Goal: Book appointment/travel/reservation

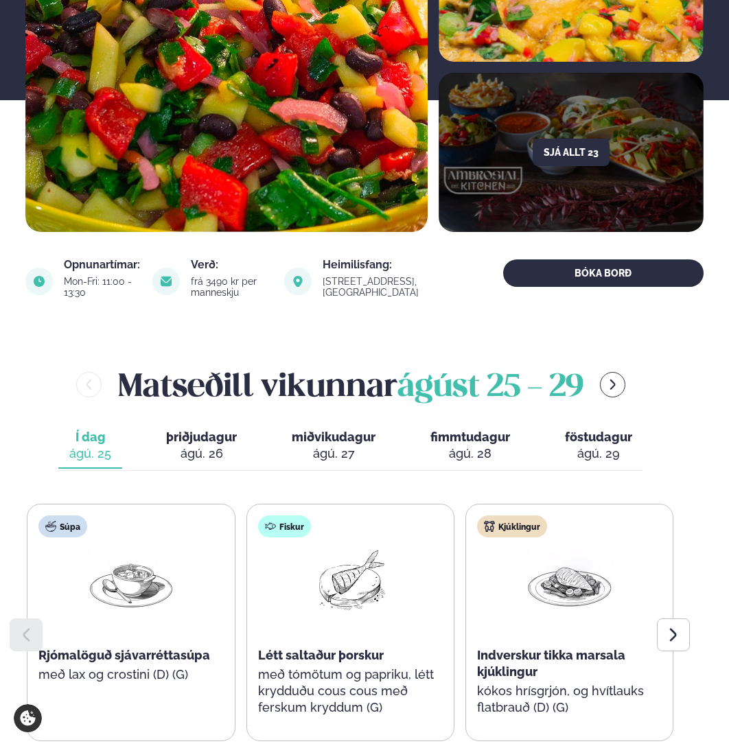
scroll to position [343, 0]
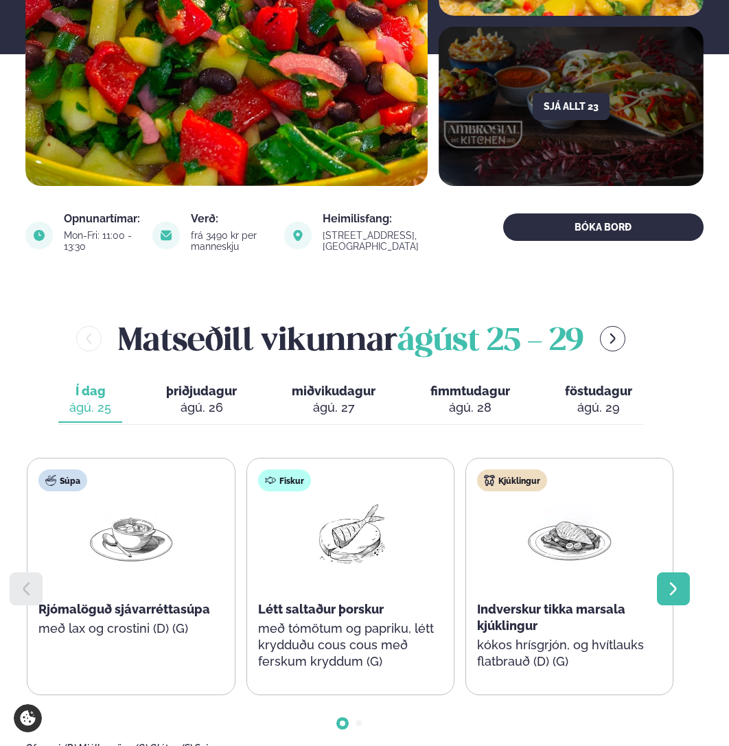
click at [674, 580] on icon at bounding box center [673, 588] width 16 height 16
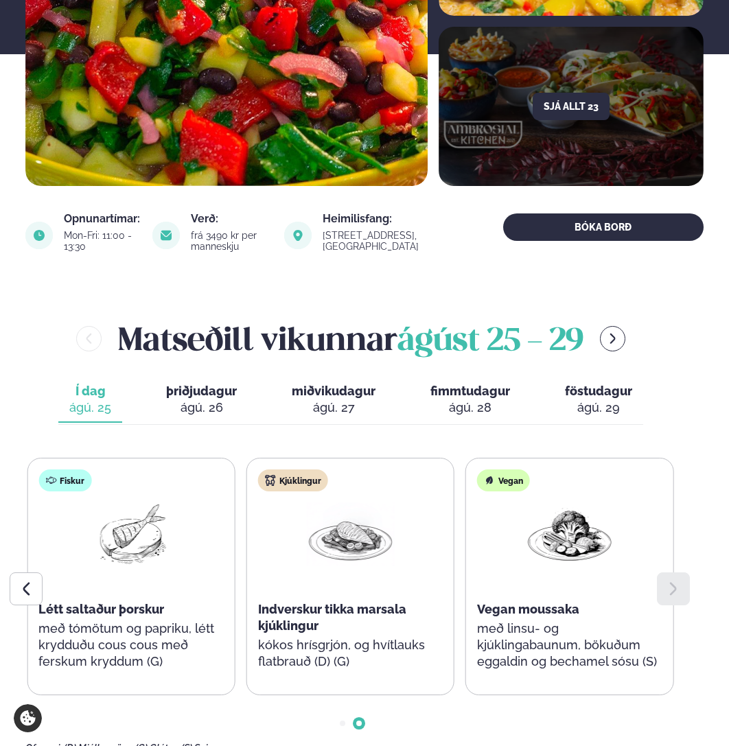
click at [674, 580] on icon at bounding box center [673, 588] width 16 height 16
click at [33, 572] on div at bounding box center [26, 588] width 33 height 33
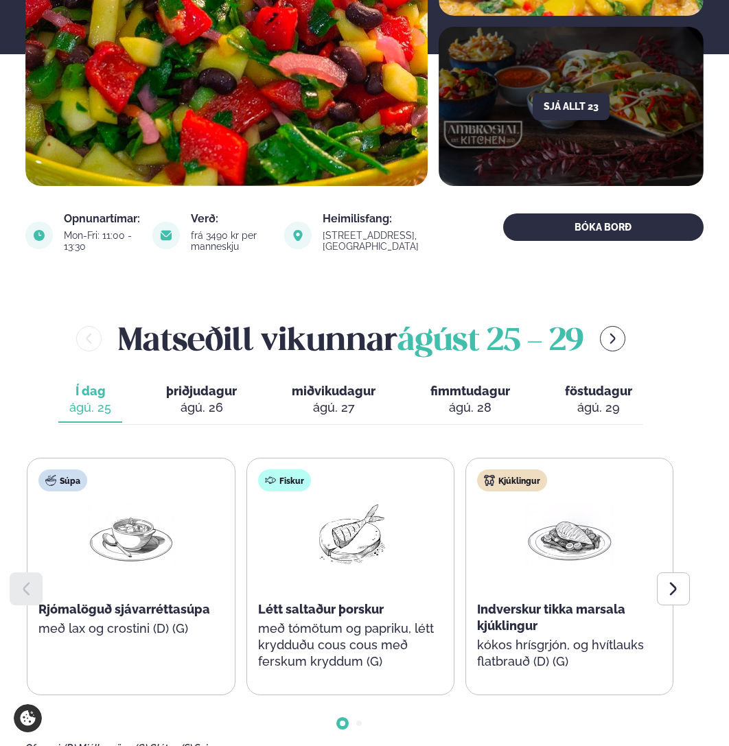
click at [29, 580] on icon at bounding box center [26, 588] width 16 height 16
click at [200, 384] on span "þriðjudagur" at bounding box center [201, 391] width 71 height 14
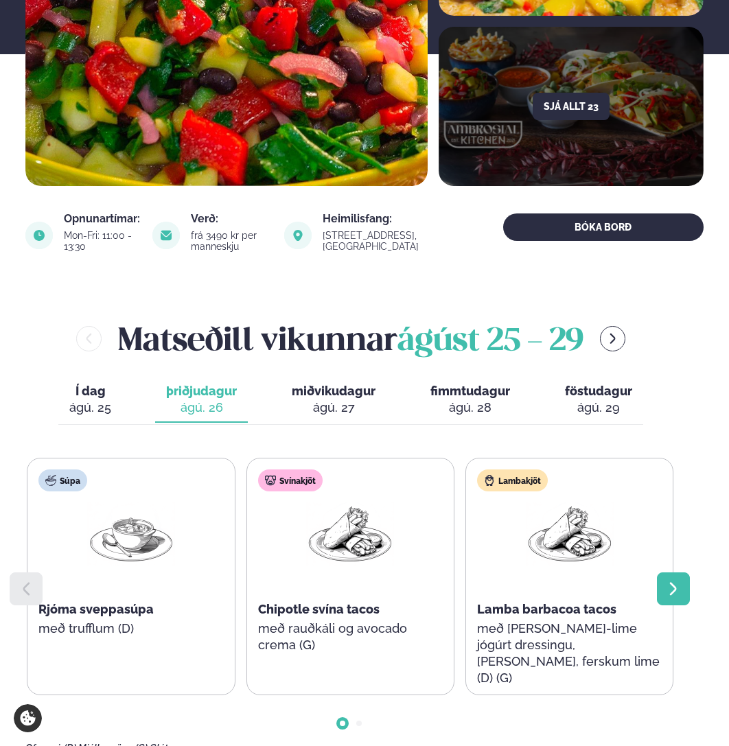
click at [670, 580] on icon at bounding box center [673, 588] width 16 height 16
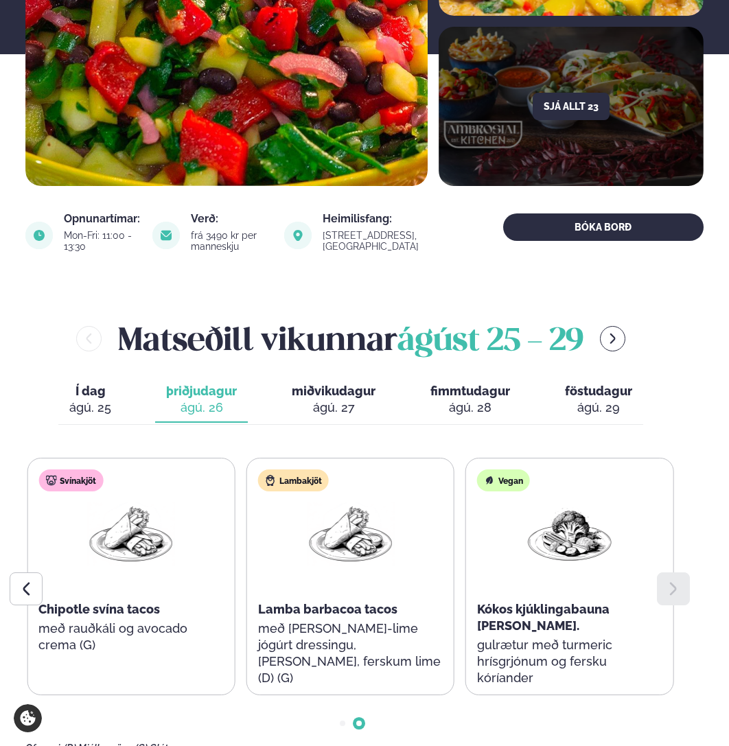
click at [332, 384] on span "miðvikudagur" at bounding box center [334, 391] width 84 height 14
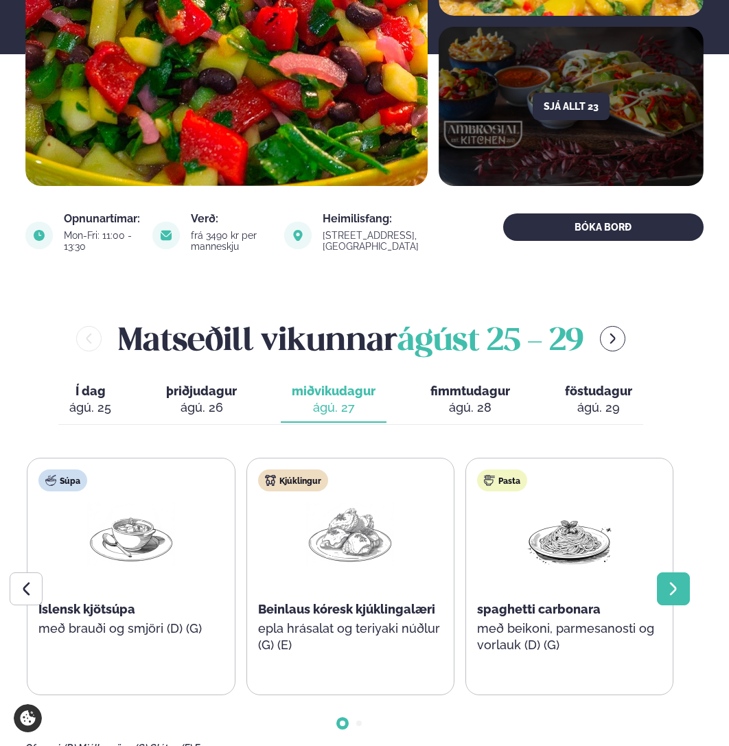
click at [674, 580] on icon at bounding box center [673, 588] width 16 height 16
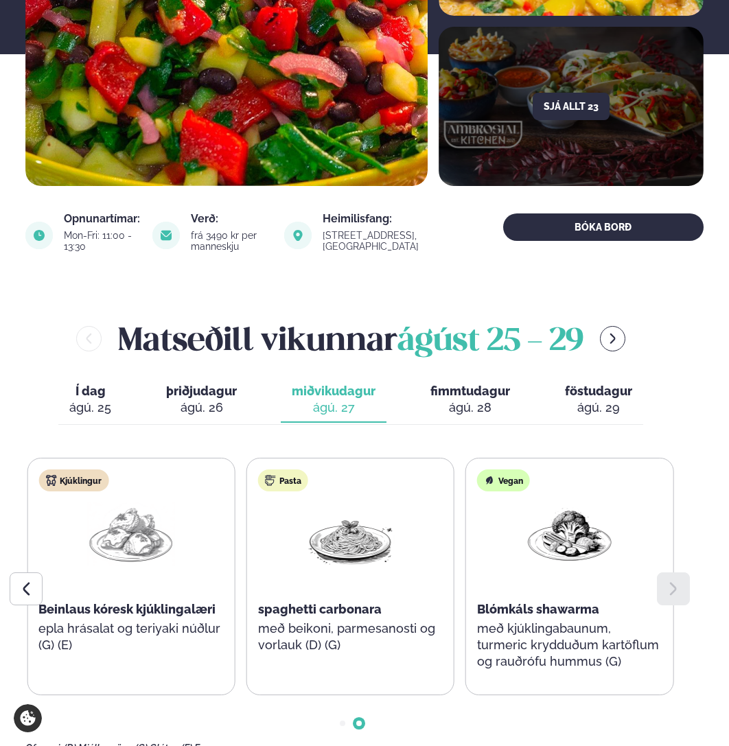
click at [674, 580] on icon at bounding box center [673, 588] width 16 height 16
click at [464, 399] on div "ágú. 28" at bounding box center [470, 407] width 80 height 16
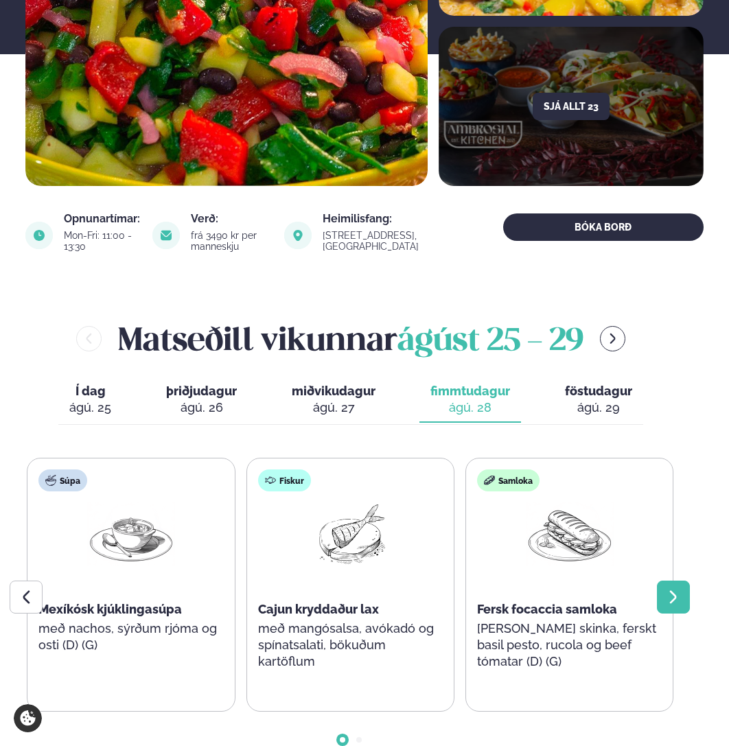
click at [674, 589] on icon at bounding box center [673, 597] width 16 height 16
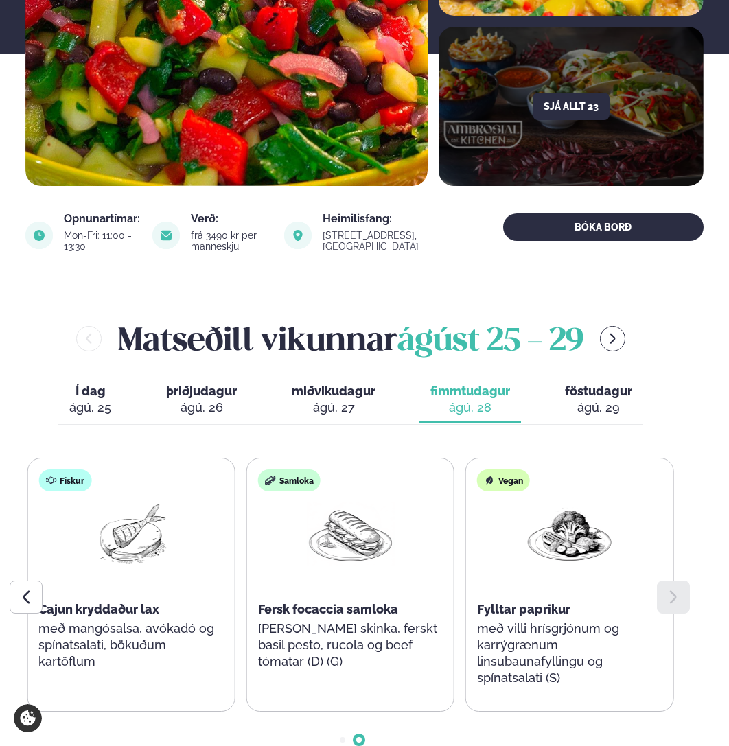
click at [674, 589] on icon at bounding box center [673, 597] width 16 height 16
click at [608, 384] on span "föstudagur" at bounding box center [598, 391] width 67 height 14
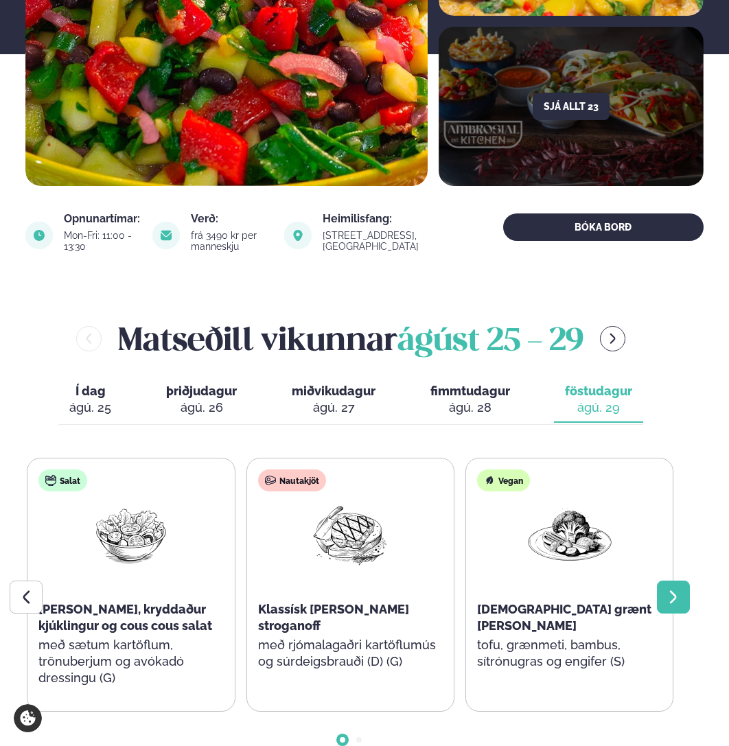
click at [665, 589] on icon at bounding box center [673, 597] width 16 height 16
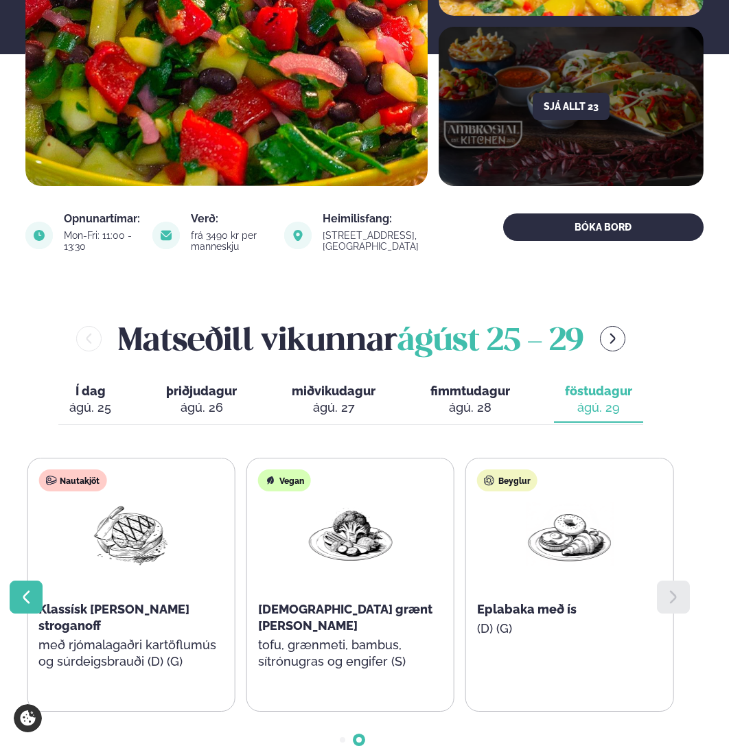
click at [25, 591] on icon at bounding box center [26, 597] width 7 height 13
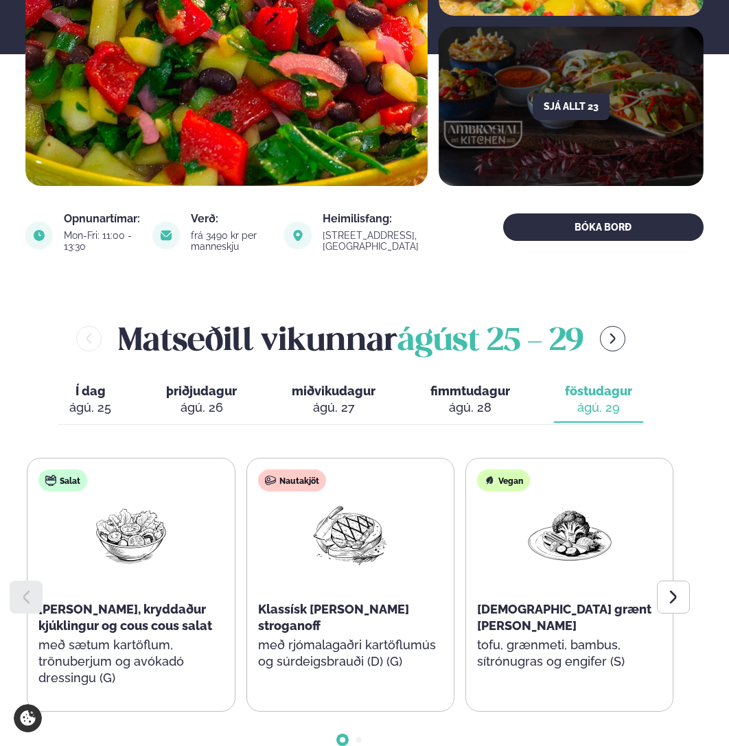
click at [25, 591] on icon at bounding box center [26, 597] width 7 height 13
click at [87, 383] on span "Í dag" at bounding box center [90, 391] width 42 height 16
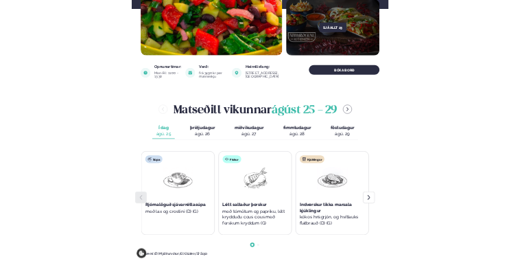
scroll to position [412, 0]
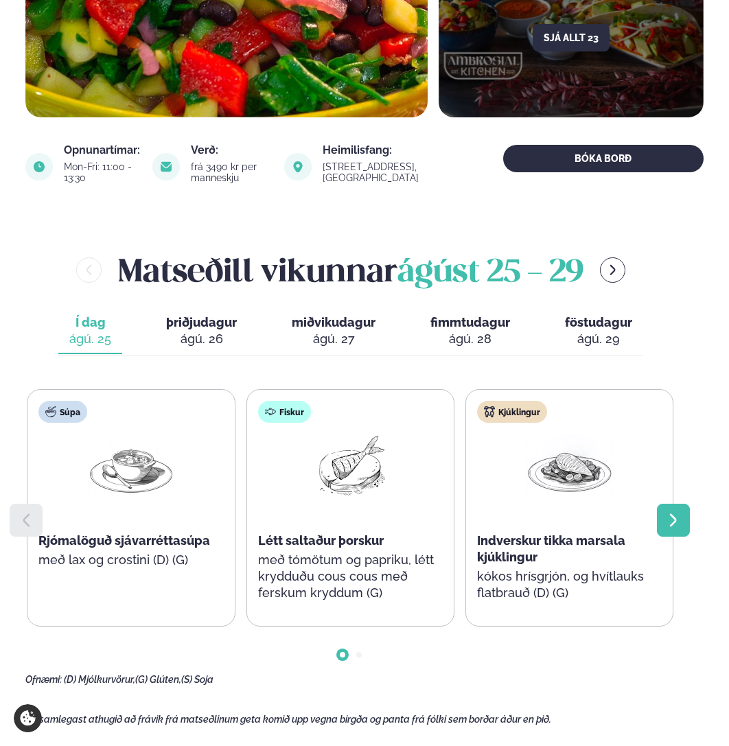
click at [670, 512] on icon at bounding box center [673, 520] width 16 height 16
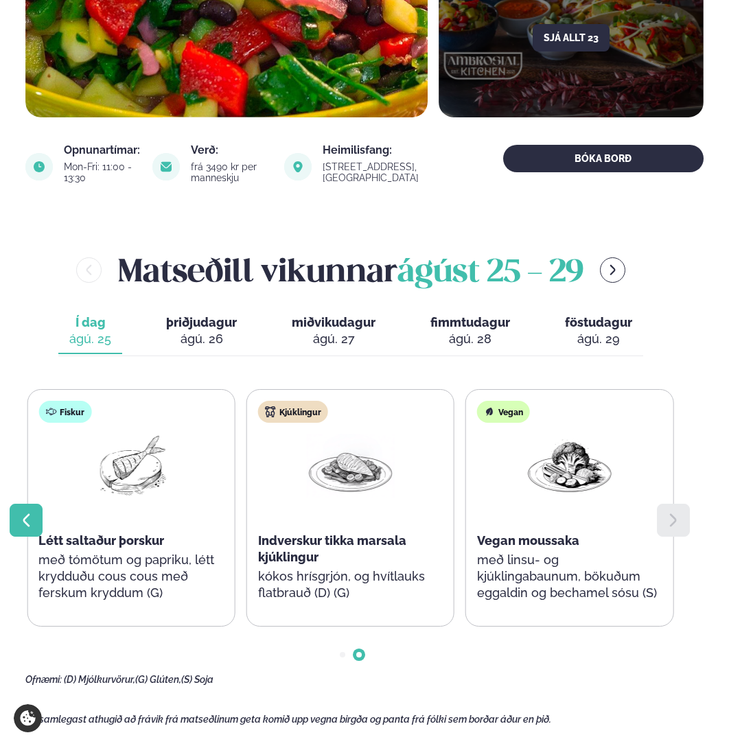
click at [17, 504] on div at bounding box center [26, 520] width 33 height 33
